Goal: Complete application form

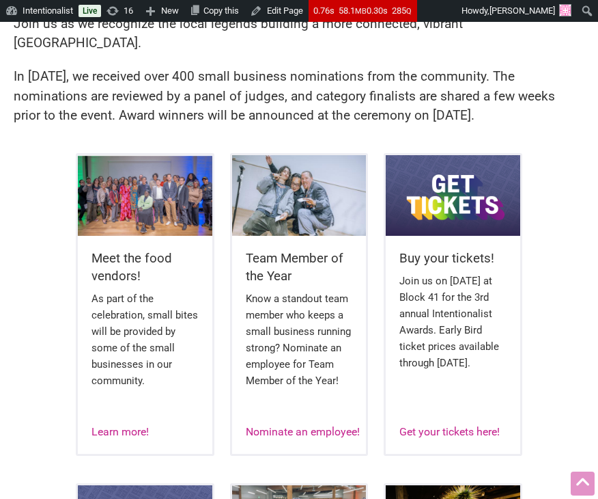
scroll to position [363, 0]
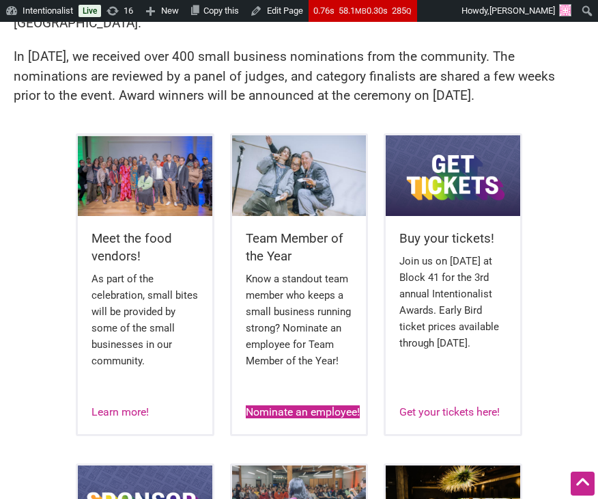
click at [292, 405] on link "Nominate an employee!" at bounding box center [303, 411] width 114 height 13
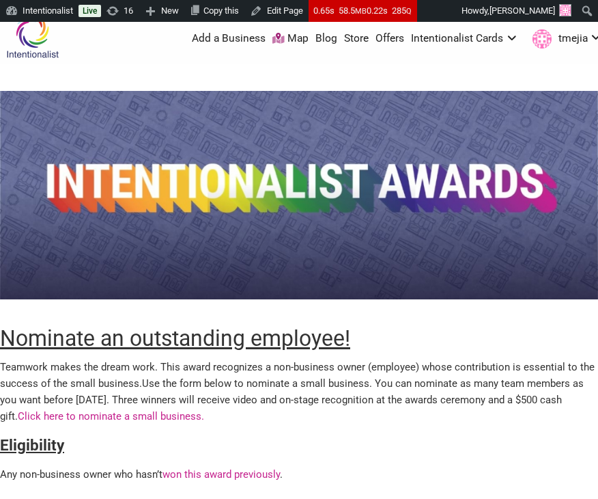
scroll to position [115, 0]
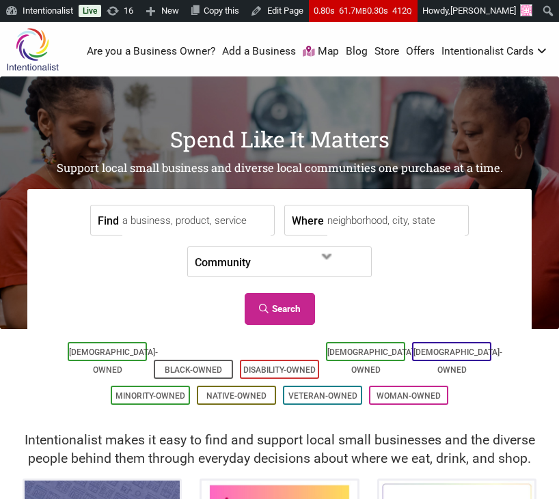
click at [253, 219] on input "Find" at bounding box center [196, 221] width 148 height 31
type input "mak f"
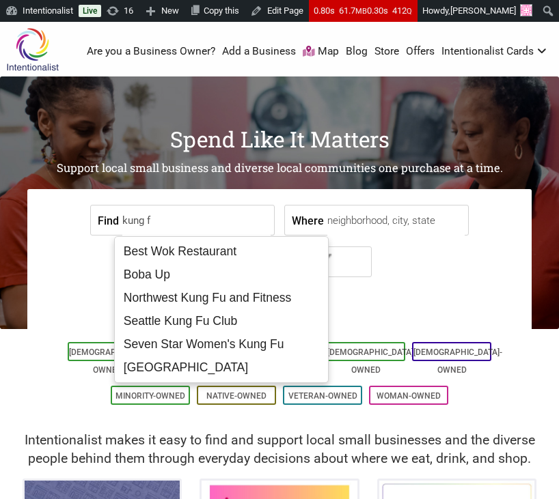
type input "kung fu"
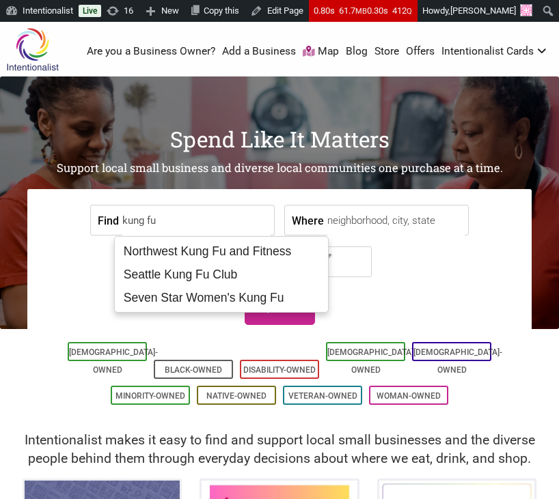
click at [236, 222] on input "kung fu" at bounding box center [196, 221] width 148 height 31
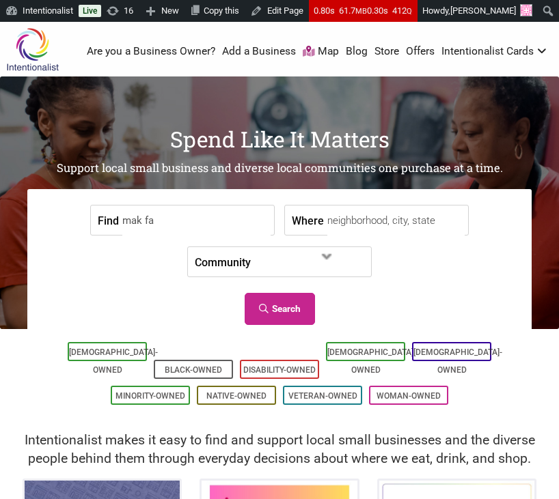
type input "mak fai"
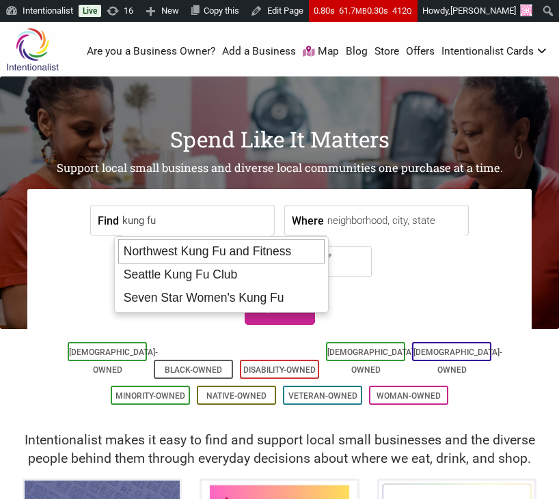
click at [266, 253] on div "Northwest Kung Fu and Fitness" at bounding box center [221, 251] width 206 height 25
type input "Northwest Kung Fu and Fitness"
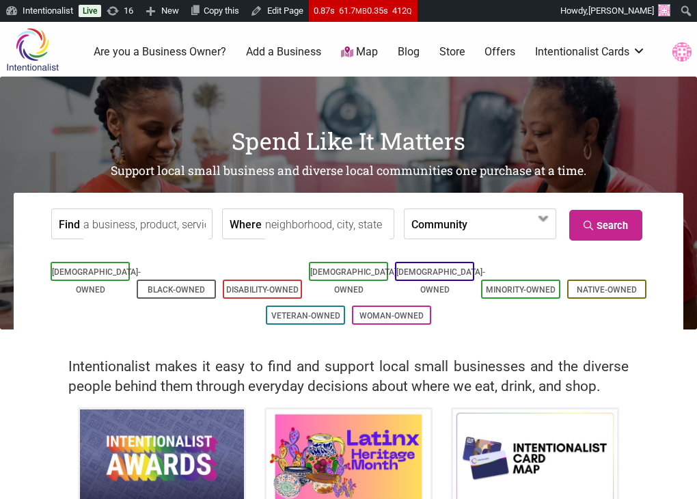
click at [183, 232] on input "Find" at bounding box center [145, 224] width 125 height 31
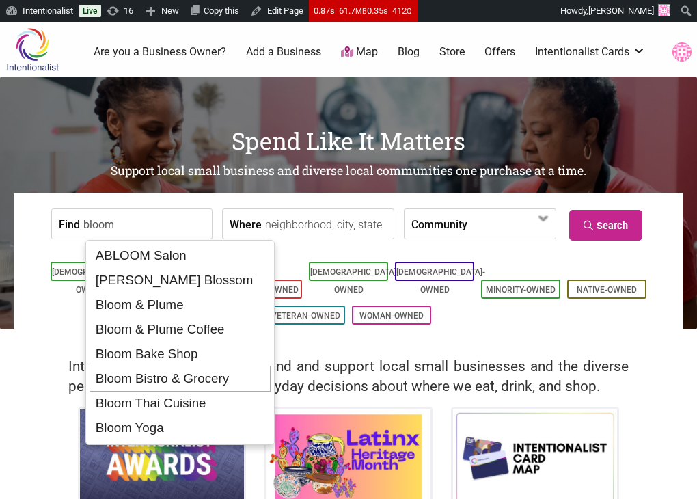
click at [195, 382] on div "Bloom Bistro & Grocery" at bounding box center [179, 378] width 180 height 26
type input "Bloom Bistro & Grocery"
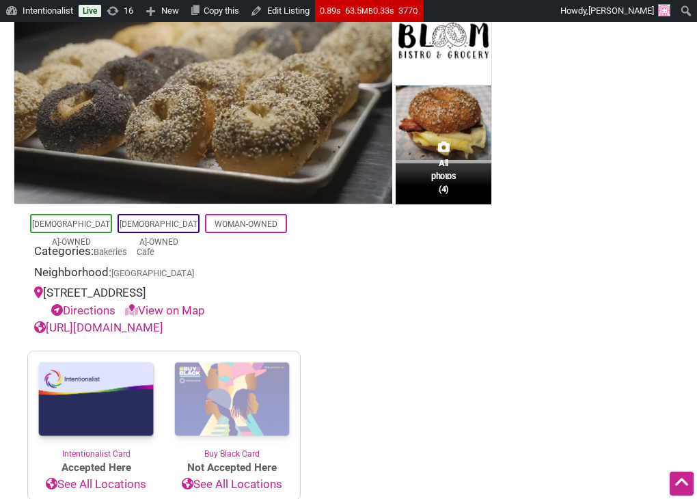
scroll to position [255, 0]
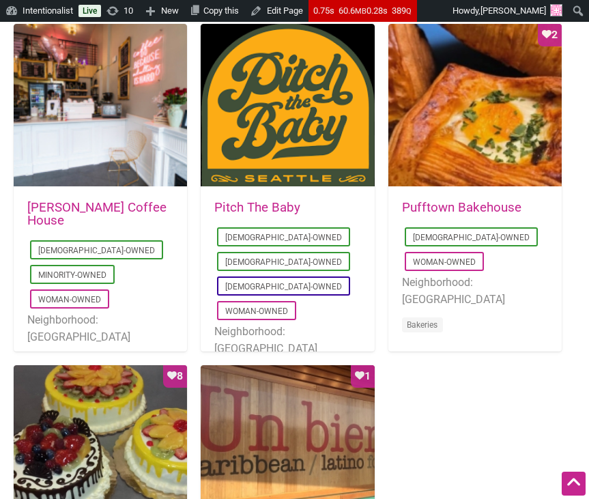
scroll to position [1063, 0]
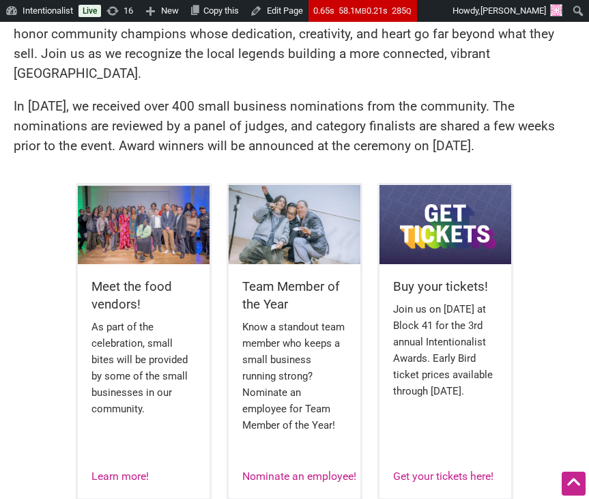
scroll to position [341, 0]
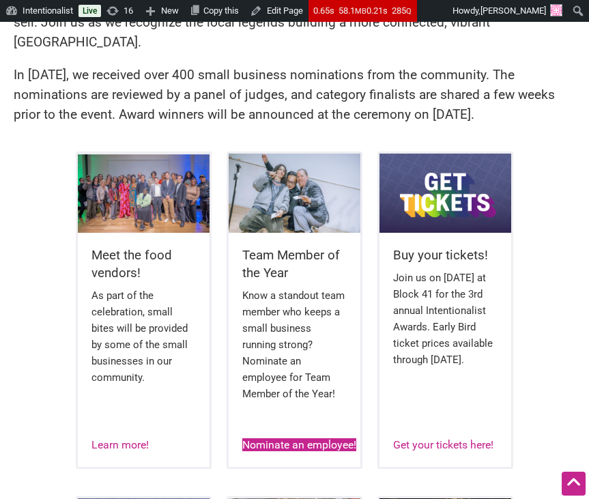
click at [305, 438] on link "Nominate an employee!" at bounding box center [299, 444] width 114 height 13
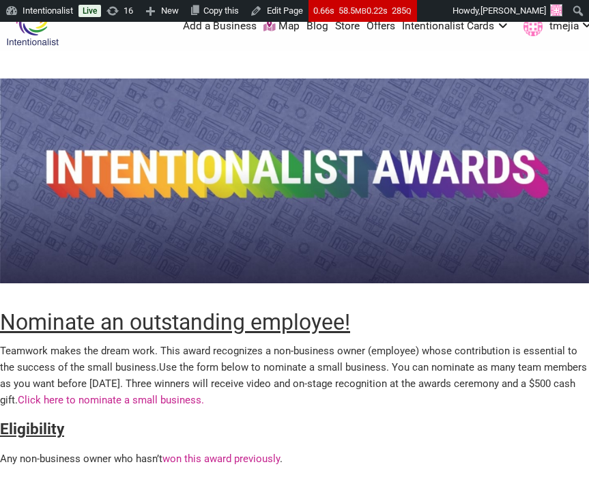
scroll to position [25, 0]
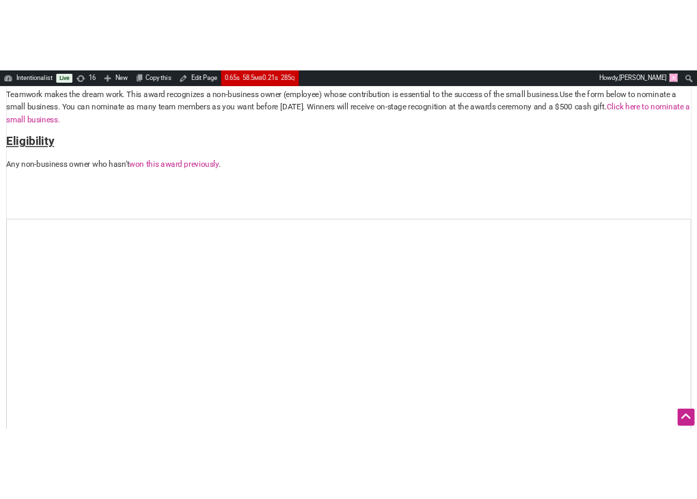
scroll to position [188, 0]
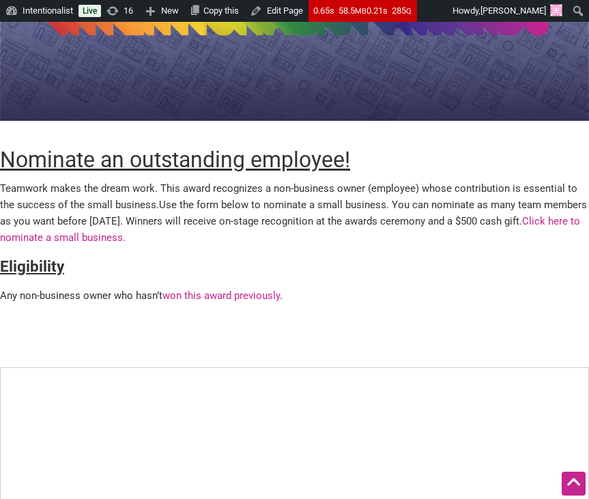
click at [381, 236] on p "Teamwork makes the dream work. This award recognizes a non-business owner (empl…" at bounding box center [294, 213] width 589 height 66
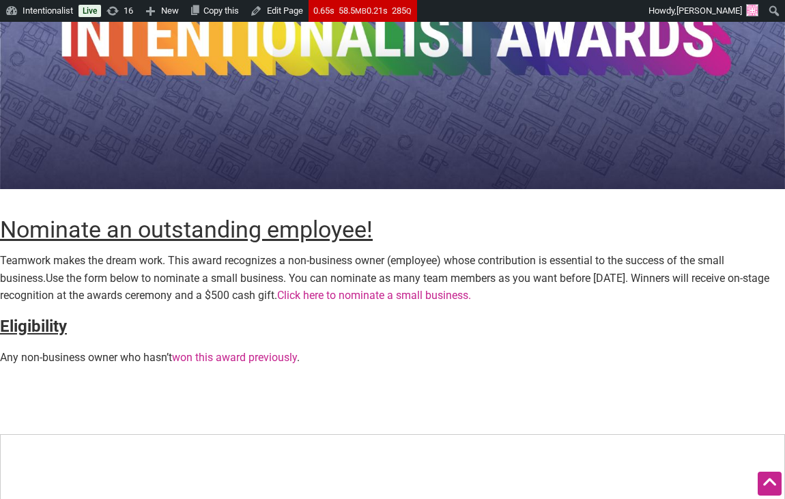
click at [423, 283] on p "Teamwork makes the dream work. This award recognizes a non-business owner (empl…" at bounding box center [392, 278] width 785 height 53
